Goal: Task Accomplishment & Management: Manage account settings

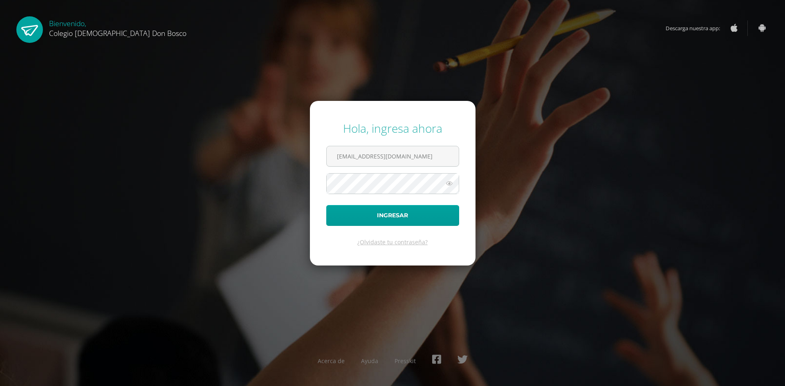
type input "[EMAIL_ADDRESS][DOMAIN_NAME]"
click at [326, 205] on button "Ingresar" at bounding box center [392, 215] width 133 height 21
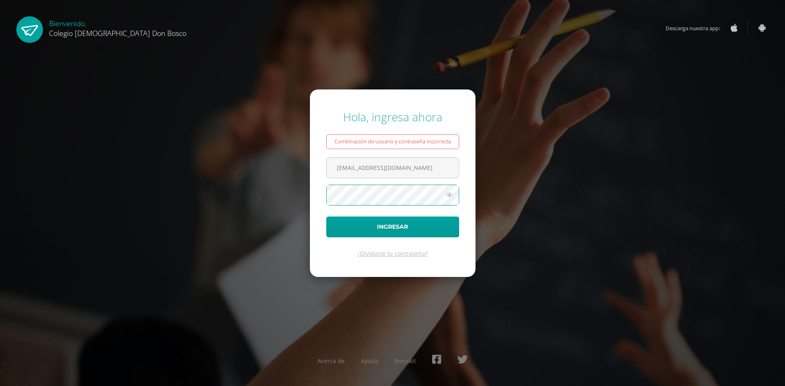
click at [326, 217] on button "Ingresar" at bounding box center [392, 227] width 133 height 21
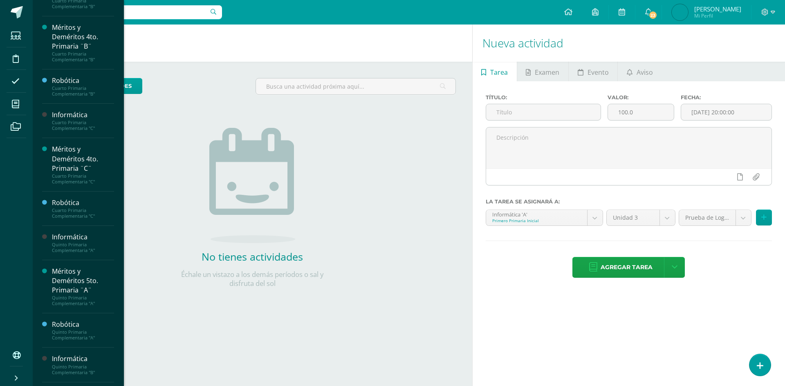
scroll to position [762, 0]
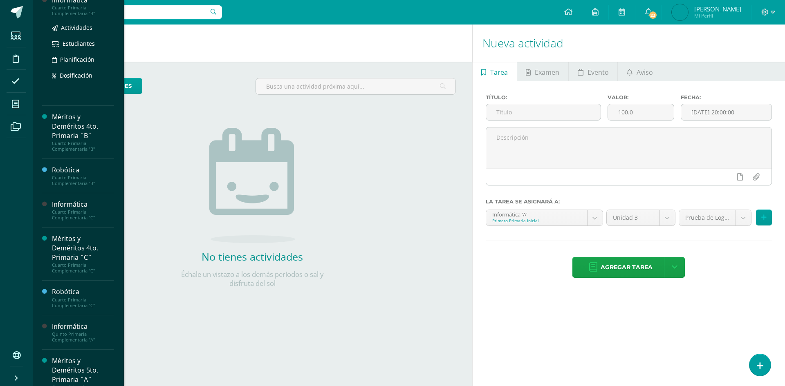
click at [86, 16] on div "Cuarto Primaria Complementaria "B"" at bounding box center [83, 10] width 62 height 11
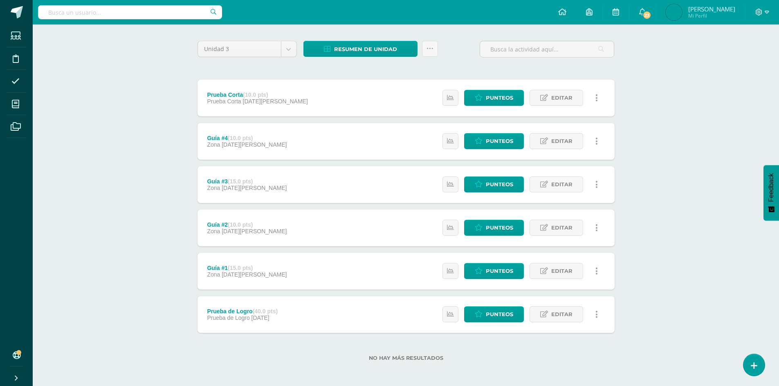
scroll to position [58, 0]
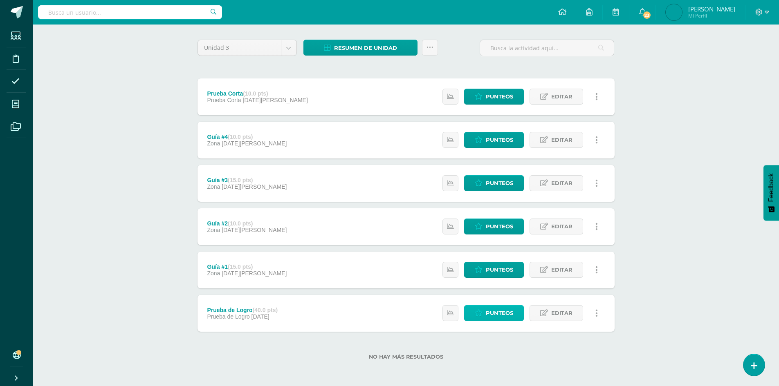
click at [495, 311] on span "Punteos" at bounding box center [499, 313] width 27 height 15
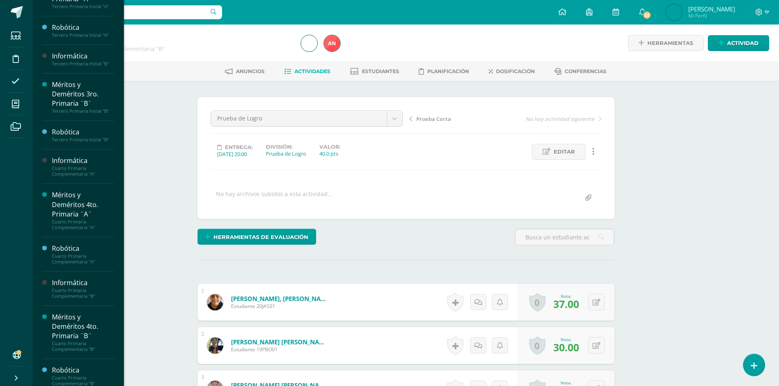
scroll to position [488, 0]
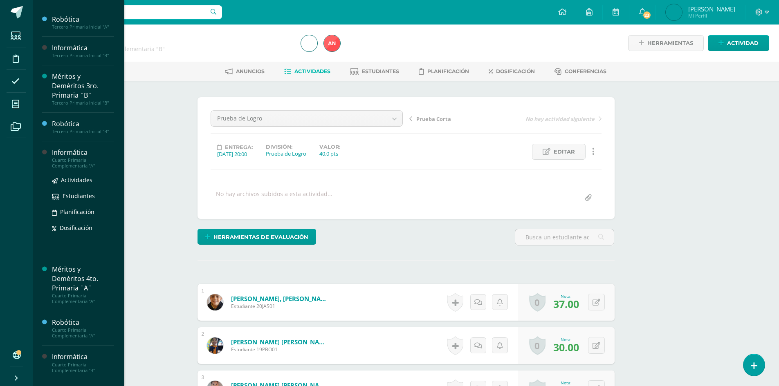
click at [77, 157] on div "Informática" at bounding box center [83, 152] width 62 height 9
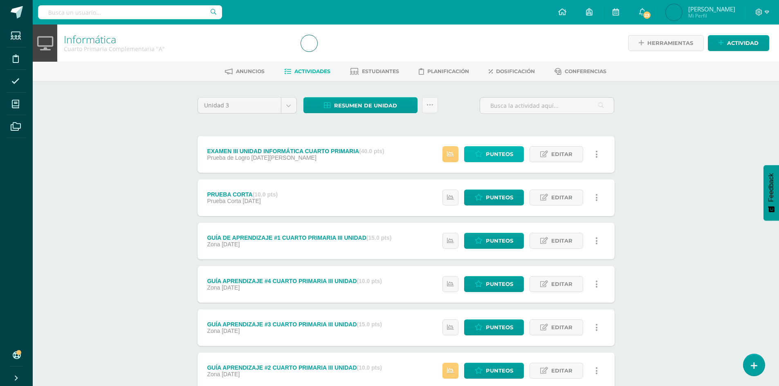
click at [504, 155] on span "Punteos" at bounding box center [499, 154] width 27 height 15
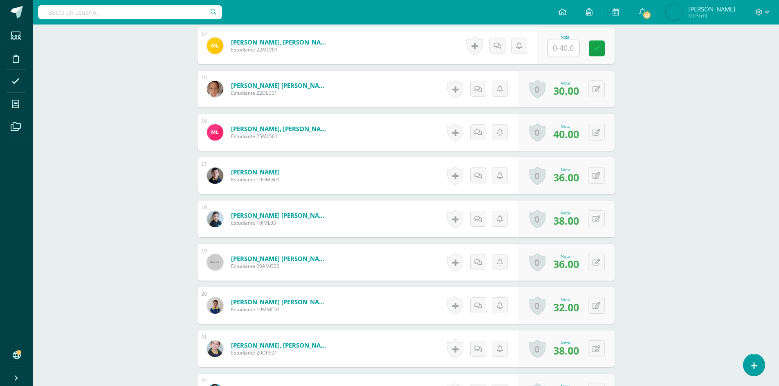
scroll to position [737, 0]
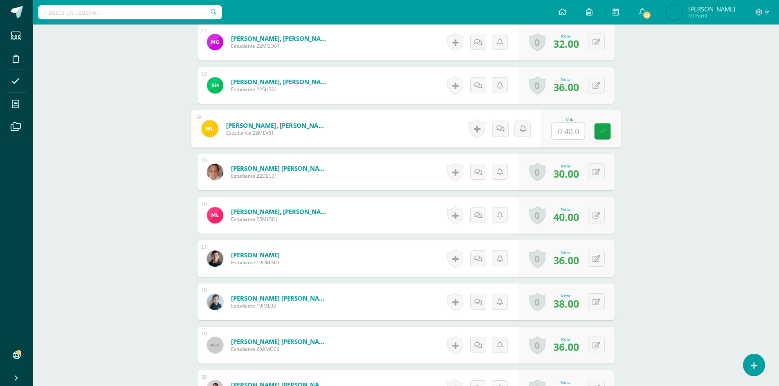
click at [575, 130] on input "text" at bounding box center [567, 131] width 33 height 16
type input "23"
click at [604, 129] on icon at bounding box center [601, 131] width 7 height 7
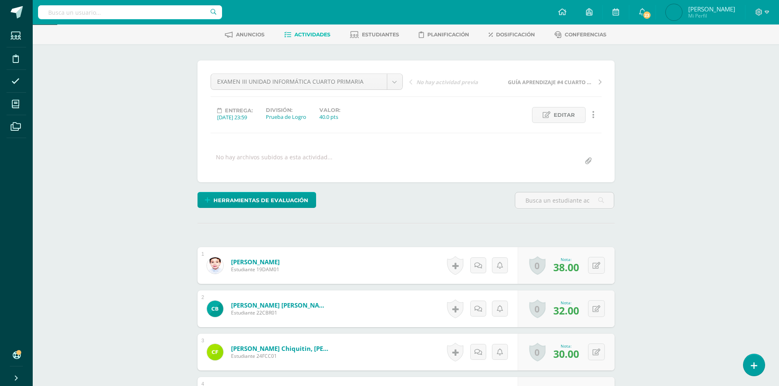
scroll to position [0, 0]
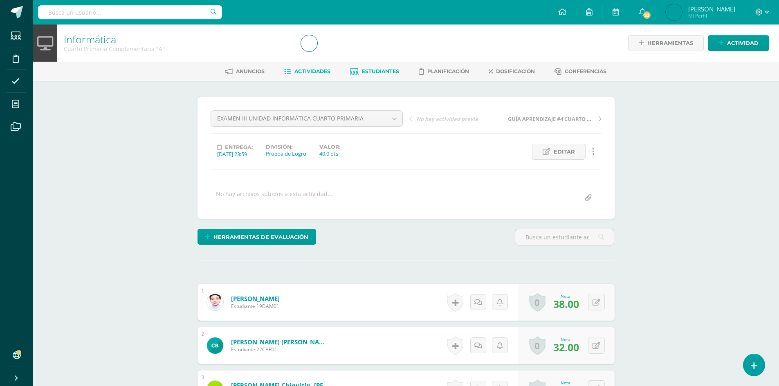
click at [387, 74] on span "Estudiantes" at bounding box center [380, 71] width 37 height 6
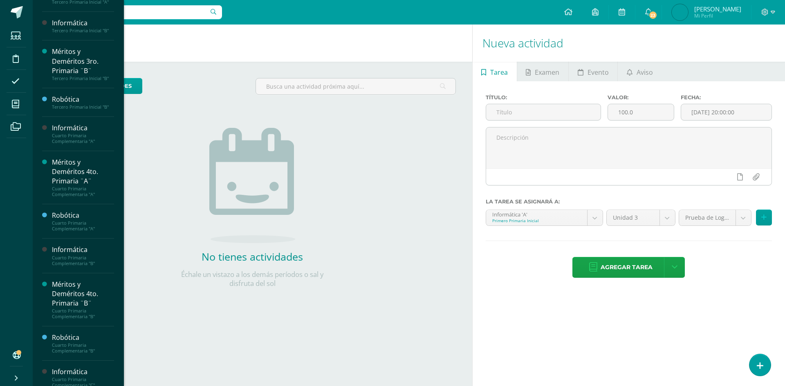
scroll to position [595, 0]
click at [77, 61] on div "Cuarto Primaria Complementaria "A"" at bounding box center [83, 54] width 62 height 11
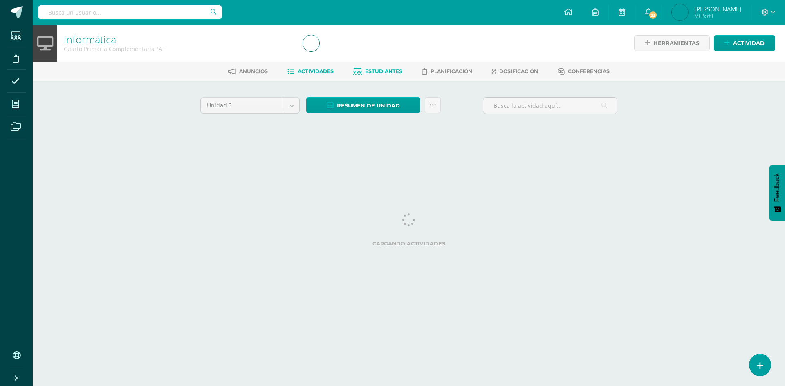
click at [392, 69] on span "Estudiantes" at bounding box center [383, 71] width 37 height 6
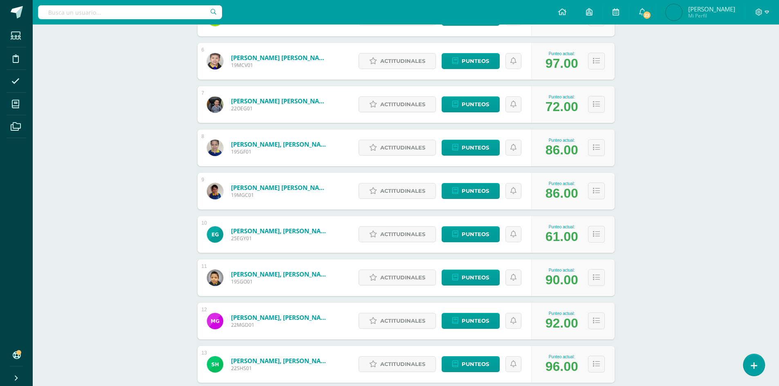
scroll to position [392, 0]
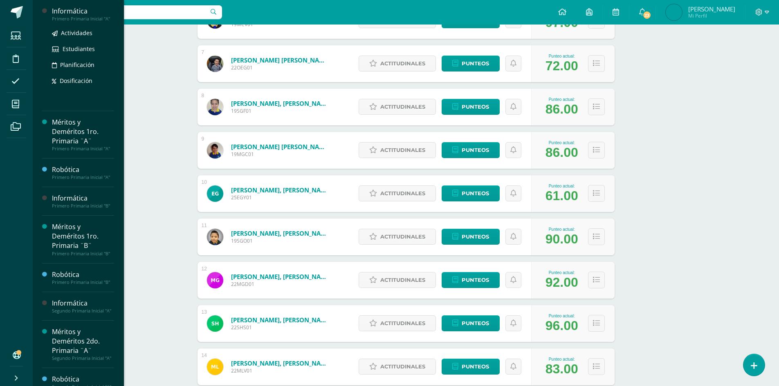
click at [76, 17] on div "Primero Primaria Inicial "A"" at bounding box center [83, 19] width 62 height 6
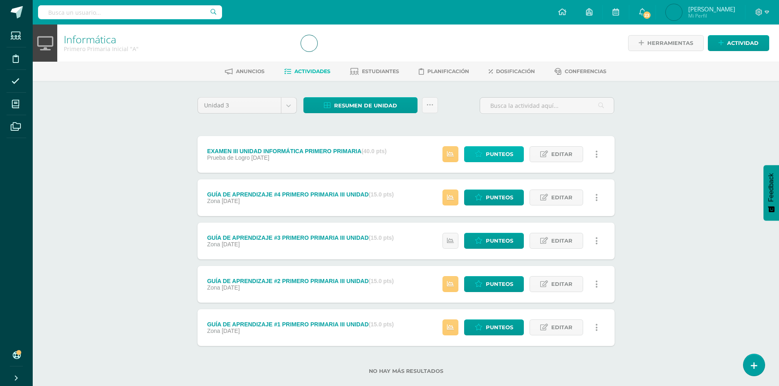
click at [494, 160] on span "Punteos" at bounding box center [499, 154] width 27 height 15
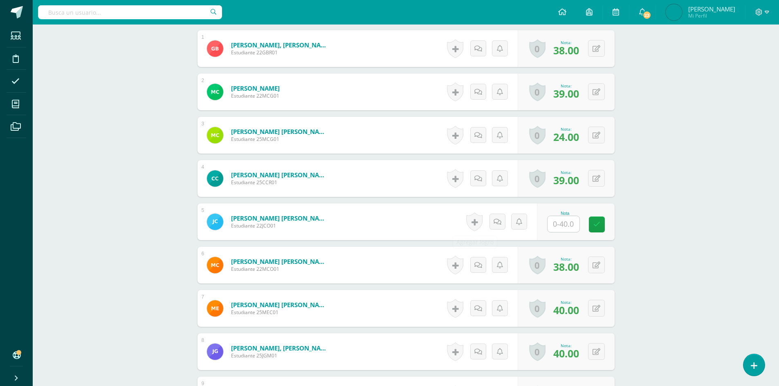
scroll to position [236, 0]
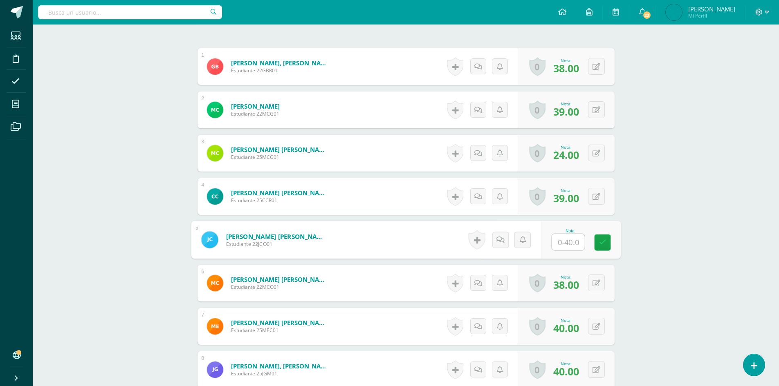
click at [563, 241] on input "text" at bounding box center [567, 242] width 33 height 16
type input "35"
click at [599, 245] on icon at bounding box center [601, 241] width 7 height 7
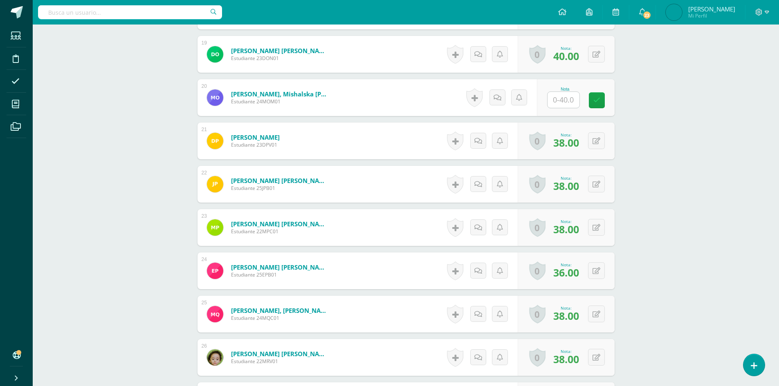
scroll to position [1014, 0]
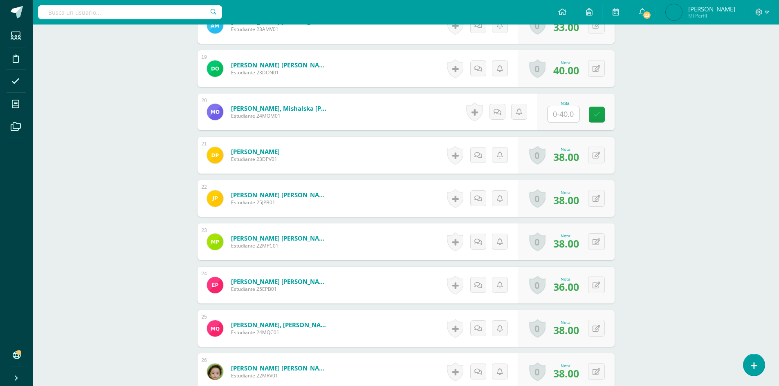
click at [563, 112] on input "text" at bounding box center [563, 114] width 32 height 16
type input "37"
click at [604, 117] on icon at bounding box center [601, 114] width 7 height 7
